Goal: Task Accomplishment & Management: Manage account settings

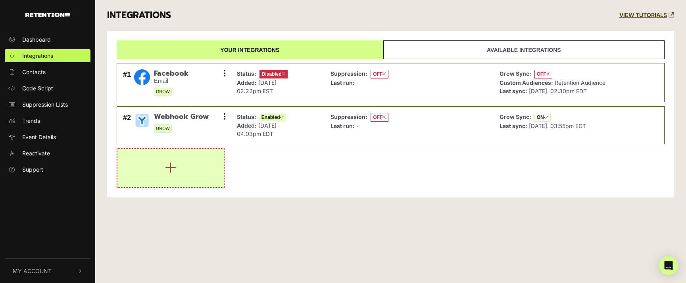
click at [170, 167] on icon "button" at bounding box center [170, 168] width 11 height 13
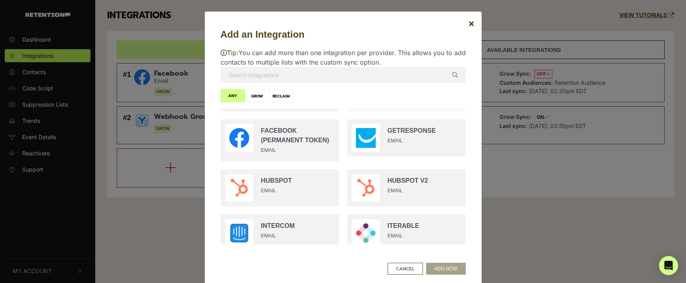
scroll to position [472, 0]
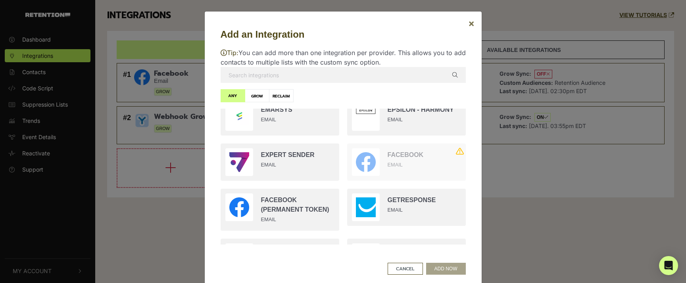
click at [468, 23] on span "×" at bounding box center [471, 23] width 6 height 12
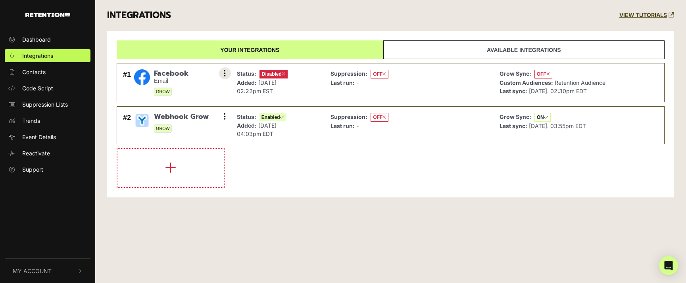
click at [226, 73] on button at bounding box center [225, 73] width 12 height 12
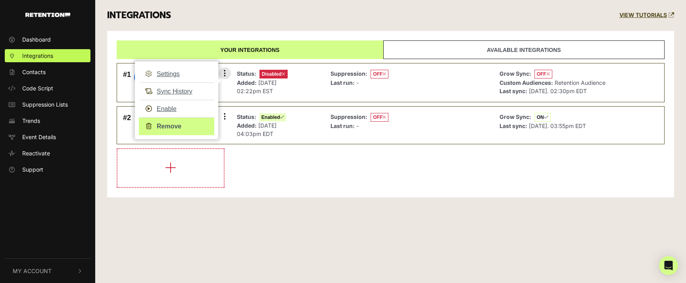
click at [177, 123] on link "Remove" at bounding box center [176, 127] width 75 height 18
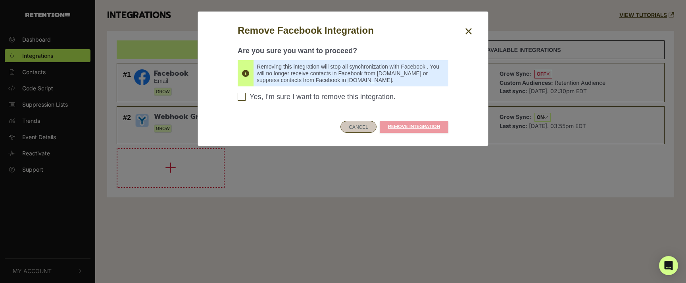
click at [356, 127] on button "CANCEL" at bounding box center [359, 127] width 36 height 12
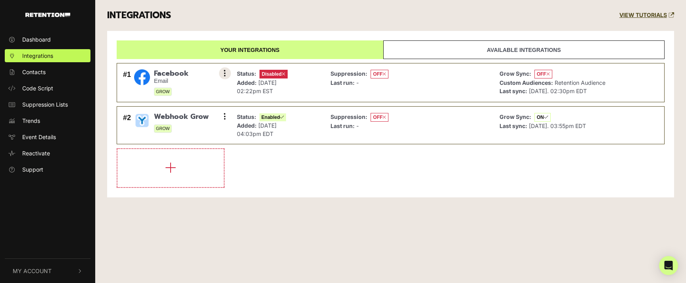
click at [225, 74] on icon at bounding box center [225, 73] width 2 height 8
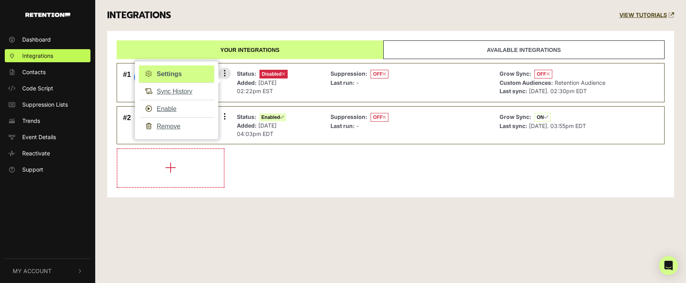
click at [178, 75] on link "Settings" at bounding box center [176, 74] width 75 height 17
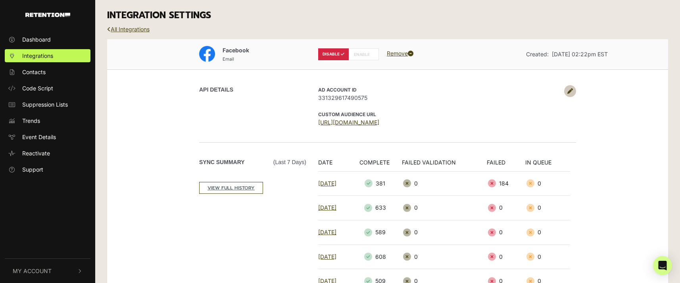
click at [568, 89] on icon at bounding box center [571, 92] width 6 height 6
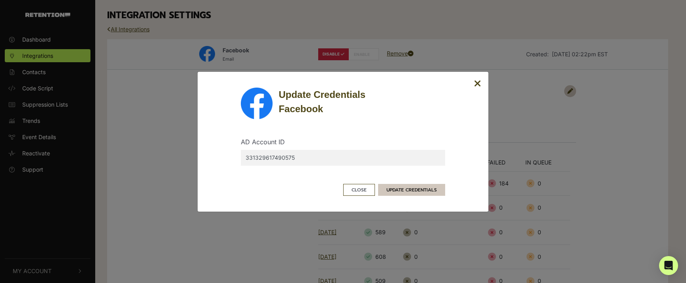
click at [423, 188] on button "UPDATE CREDENTIALS" at bounding box center [411, 190] width 67 height 12
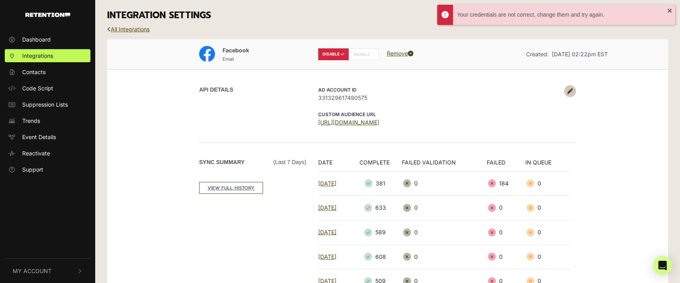
click at [136, 26] on link "All Integrations" at bounding box center [128, 29] width 42 height 7
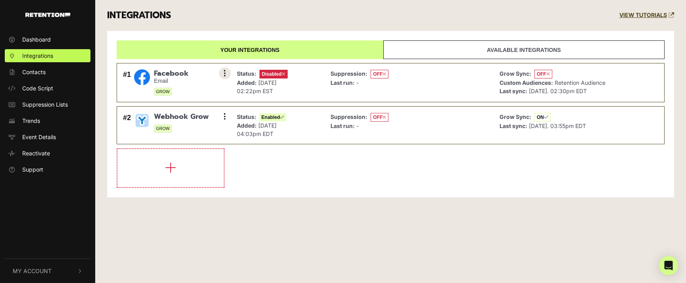
click at [225, 72] on icon at bounding box center [225, 73] width 2 height 8
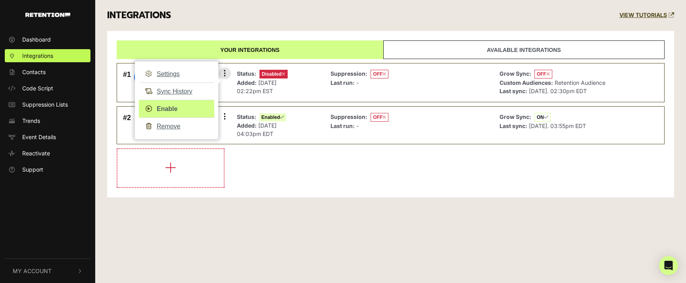
click at [176, 110] on link "Enable" at bounding box center [176, 109] width 75 height 18
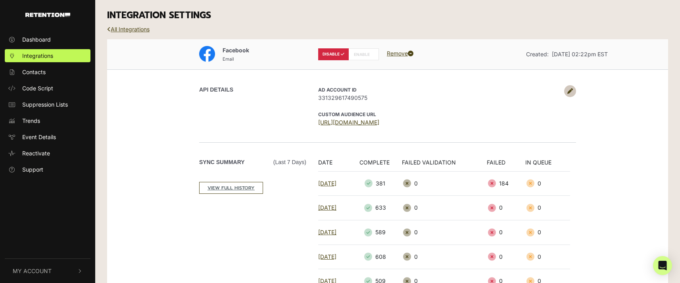
click at [573, 90] on link at bounding box center [571, 91] width 12 height 12
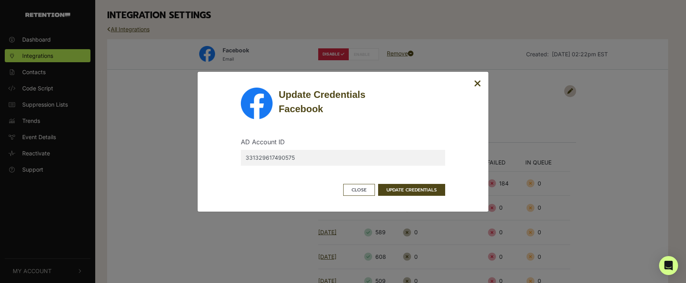
click at [369, 154] on input "331329617490575" at bounding box center [343, 158] width 204 height 16
click at [407, 189] on button "UPDATE CREDENTIALS" at bounding box center [411, 190] width 67 height 12
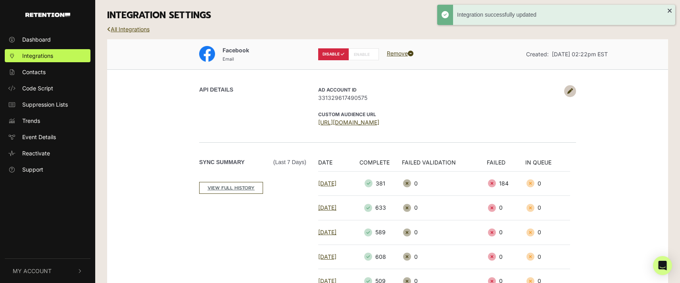
click at [141, 29] on link "All Integrations" at bounding box center [128, 29] width 42 height 7
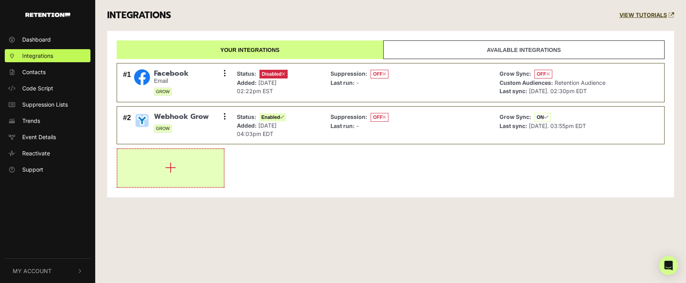
click at [172, 164] on icon "button" at bounding box center [170, 168] width 11 height 13
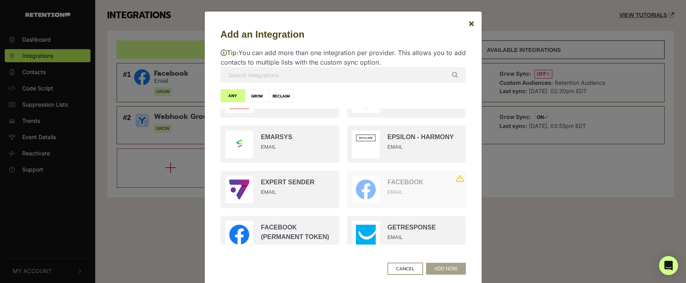
scroll to position [492, 0]
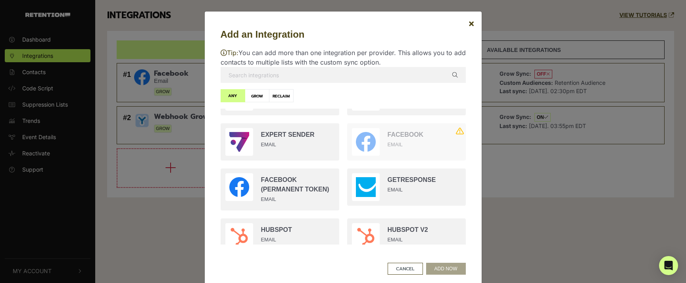
click at [421, 147] on div "Facebook EMAIL" at bounding box center [424, 139] width 73 height 23
click at [468, 25] on span "×" at bounding box center [471, 23] width 6 height 12
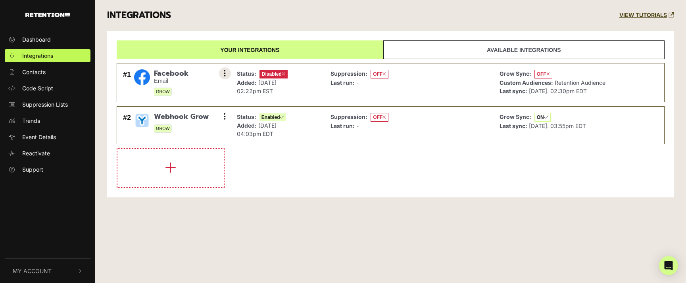
click at [222, 73] on button at bounding box center [225, 73] width 12 height 12
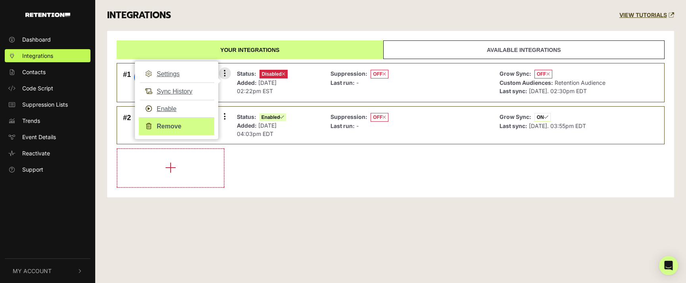
click at [168, 127] on link "Remove" at bounding box center [176, 127] width 75 height 18
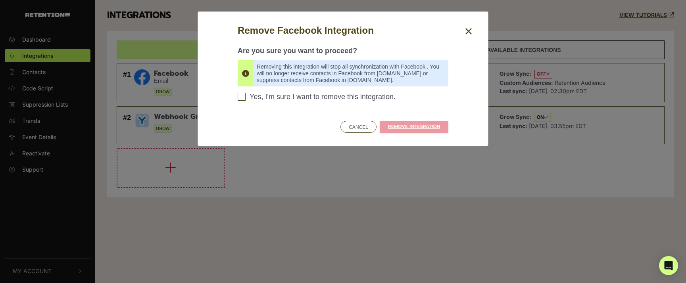
click at [241, 97] on input "Yes, I'm sure I want to remove this integration. Please confirm to continue" at bounding box center [242, 97] width 8 height 8
checkbox input "true"
click at [405, 129] on link "REMOVE INTEGRATION" at bounding box center [414, 127] width 69 height 12
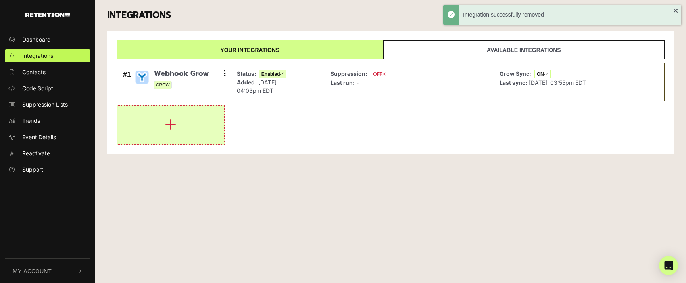
click at [165, 123] on icon "button" at bounding box center [170, 124] width 11 height 13
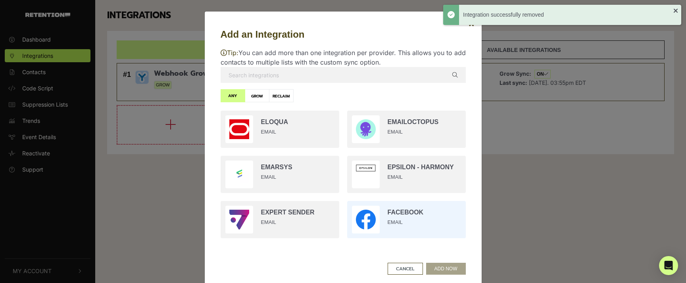
scroll to position [415, 0]
click at [394, 213] on input "radio" at bounding box center [406, 218] width 127 height 45
radio input "true"
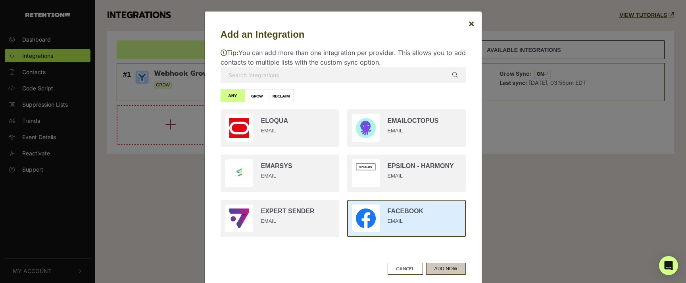
click at [447, 266] on button "ADD NOW" at bounding box center [446, 269] width 40 height 12
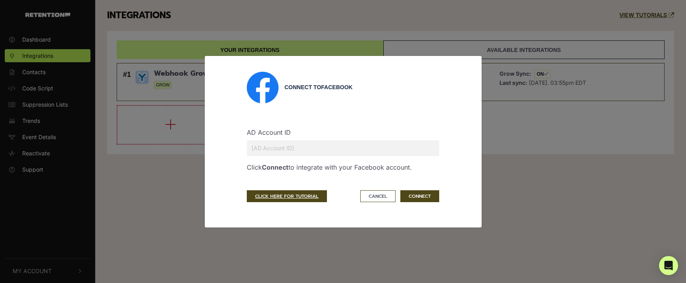
click at [264, 151] on input "text" at bounding box center [343, 149] width 193 height 16
click at [340, 152] on input "text" at bounding box center [343, 149] width 193 height 16
click at [304, 195] on link "CLICK HERE FOR TUTORIAL" at bounding box center [287, 197] width 80 height 12
click at [352, 153] on input "text" at bounding box center [343, 149] width 193 height 16
paste input "331329617490575"
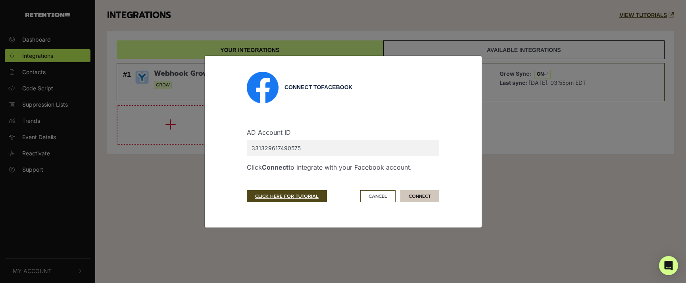
type input "331329617490575"
click at [425, 199] on button "CONNECT" at bounding box center [420, 197] width 39 height 12
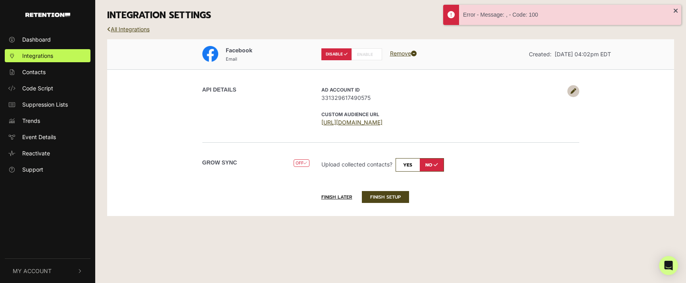
click at [369, 56] on label "ENABLE" at bounding box center [367, 54] width 31 height 12
radio input "false"
radio input "true"
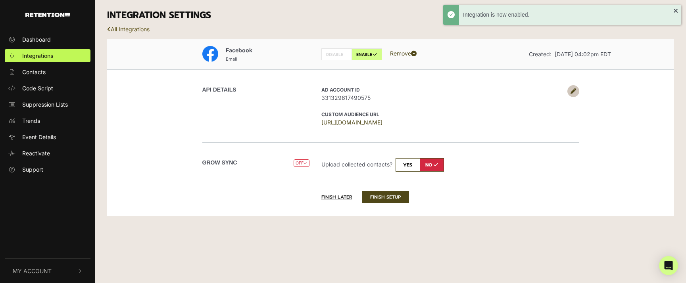
click at [135, 29] on link "All Integrations" at bounding box center [128, 29] width 42 height 7
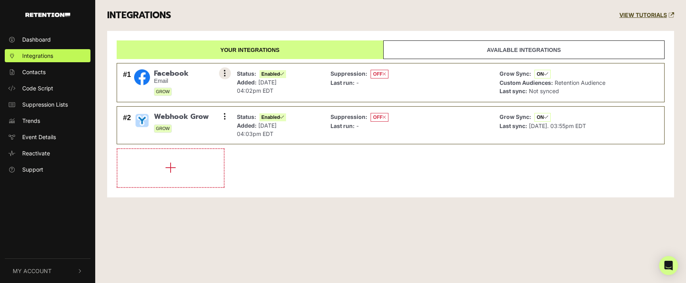
click at [226, 74] on icon at bounding box center [225, 73] width 2 height 8
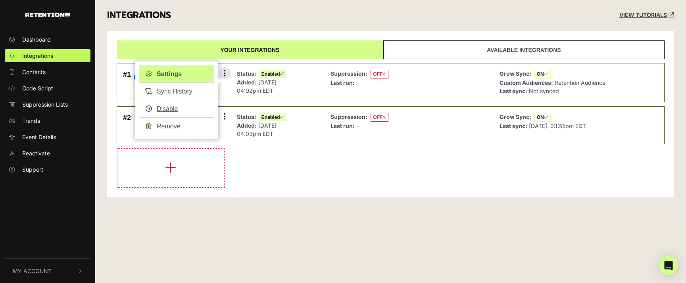
click at [172, 75] on link "Settings" at bounding box center [176, 74] width 75 height 17
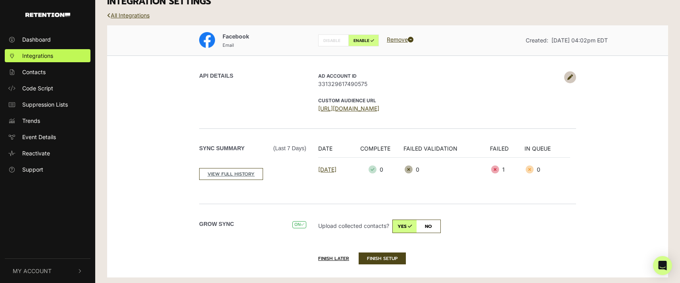
scroll to position [16, 0]
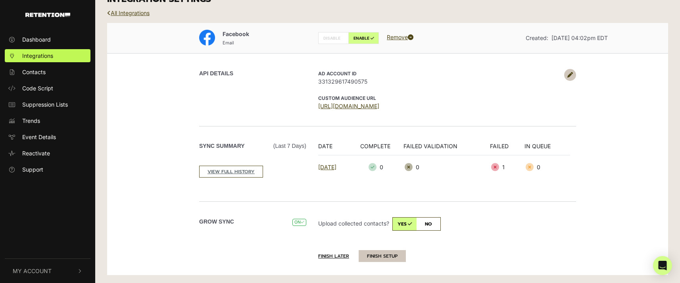
click at [389, 259] on button "FINISH SETUP" at bounding box center [382, 257] width 47 height 12
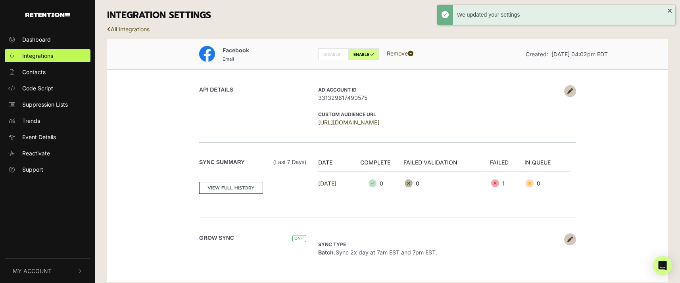
click at [133, 30] on link "All Integrations" at bounding box center [128, 29] width 42 height 7
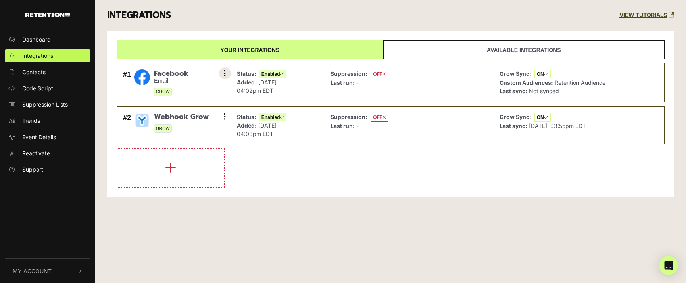
click at [225, 72] on icon at bounding box center [225, 73] width 2 height 8
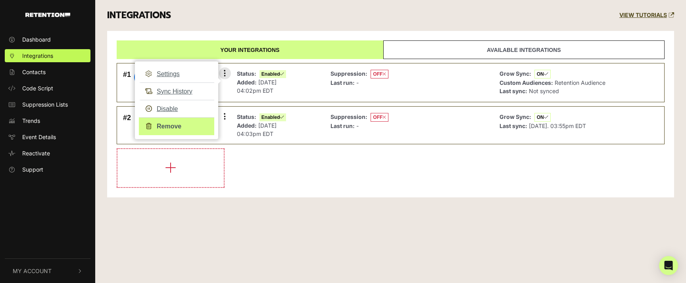
click at [174, 131] on link "Remove" at bounding box center [176, 127] width 75 height 18
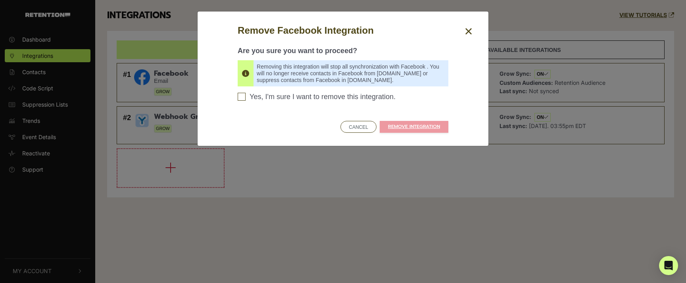
click at [244, 95] on input "Yes, I'm sure I want to remove this integration. Please confirm to continue" at bounding box center [242, 97] width 8 height 8
checkbox input "true"
click at [400, 125] on link "REMOVE INTEGRATION" at bounding box center [414, 127] width 69 height 12
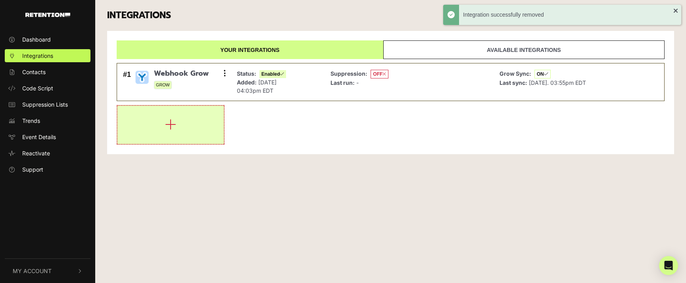
click at [162, 128] on button "button" at bounding box center [171, 125] width 106 height 38
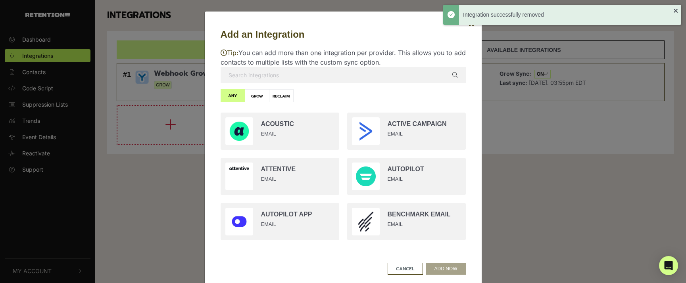
click at [297, 75] on input "text" at bounding box center [343, 75] width 245 height 16
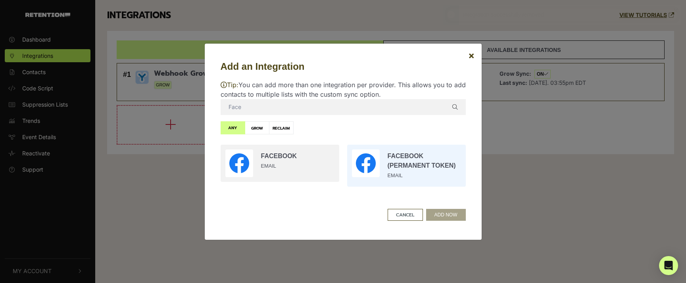
type input "Face"
click at [420, 172] on input "radio" at bounding box center [406, 166] width 127 height 50
radio input "true"
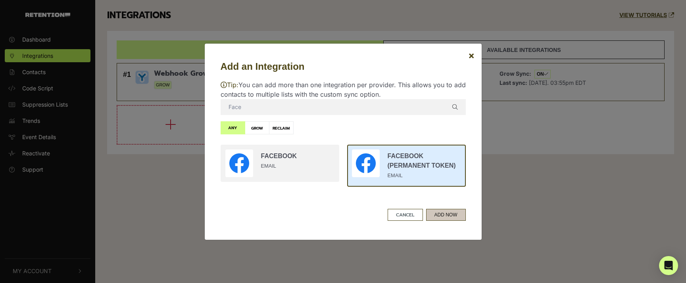
click at [459, 211] on button "ADD NOW" at bounding box center [446, 215] width 40 height 12
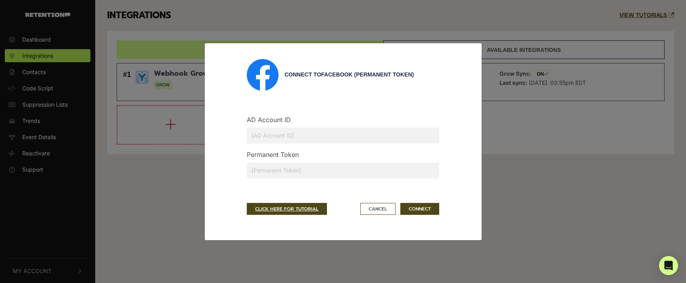
click at [280, 138] on input "text" at bounding box center [343, 136] width 193 height 16
paste input "331329617490575"
type input "331329617490575"
click at [349, 173] on input "text" at bounding box center [343, 171] width 193 height 16
paste input "EAASodfsNfUkBPQO6gys3j8diesixCvuPk5feavbEByZCI19WmLMYyBGEYKrf7TyfcGS0SMS6seAUbC…"
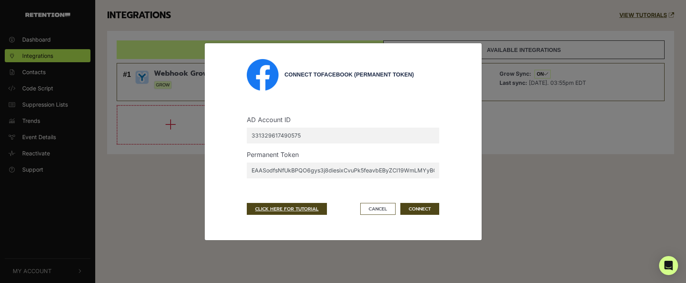
scroll to position [0, 472]
type input "EAASodfsNfUkBPQO6gys3j8diesixCvuPk5feavbEByZCI19WmLMYyBGEYKrf7TyfcGS0SMS6seAUbC…"
click at [420, 207] on button "CONNECT" at bounding box center [420, 209] width 39 height 12
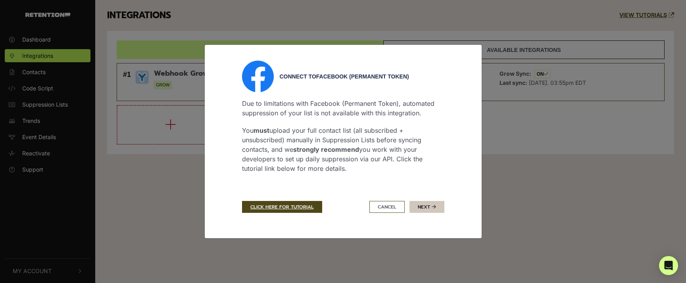
click at [430, 208] on button "Next" at bounding box center [427, 207] width 35 height 12
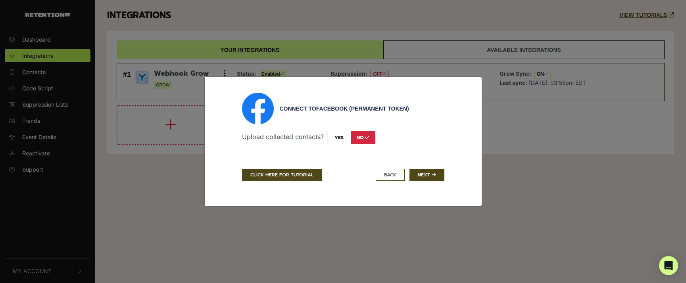
click at [336, 136] on input "checkbox" at bounding box center [351, 137] width 48 height 13
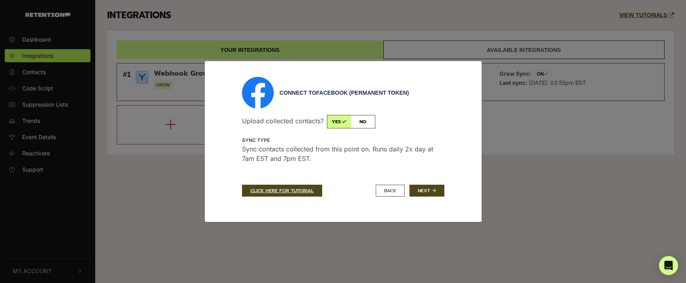
click at [369, 125] on input "checkbox" at bounding box center [351, 121] width 48 height 13
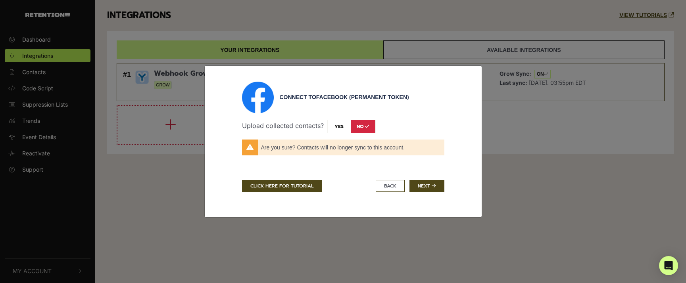
click at [343, 127] on input "checkbox" at bounding box center [351, 126] width 48 height 13
checkbox input "true"
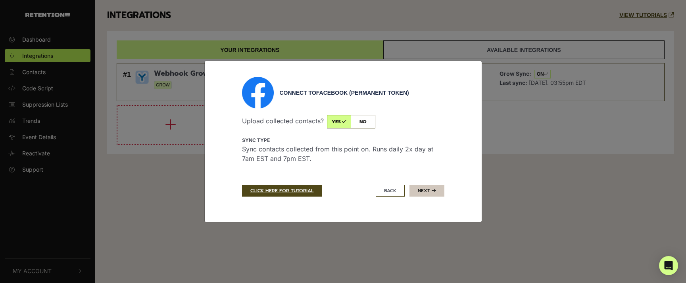
click at [430, 192] on button "Next" at bounding box center [427, 191] width 35 height 12
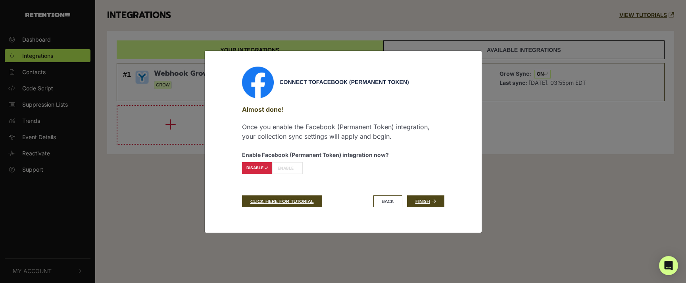
click at [295, 169] on icon at bounding box center [296, 168] width 4 height 4
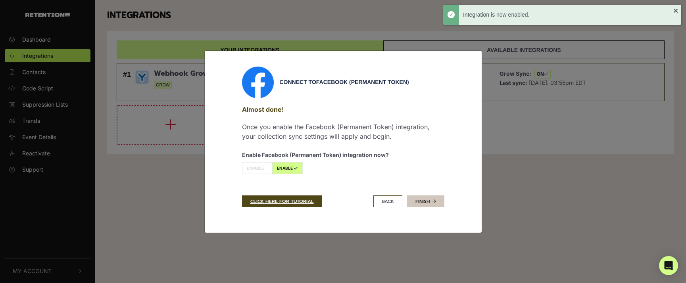
click at [425, 203] on link "Finish" at bounding box center [425, 202] width 37 height 12
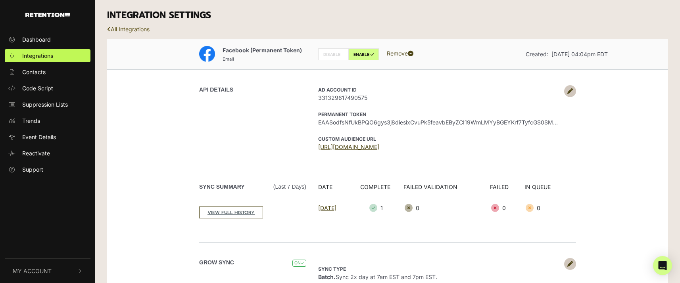
click at [134, 29] on link "All Integrations" at bounding box center [128, 29] width 42 height 7
